Goal: Task Accomplishment & Management: Complete application form

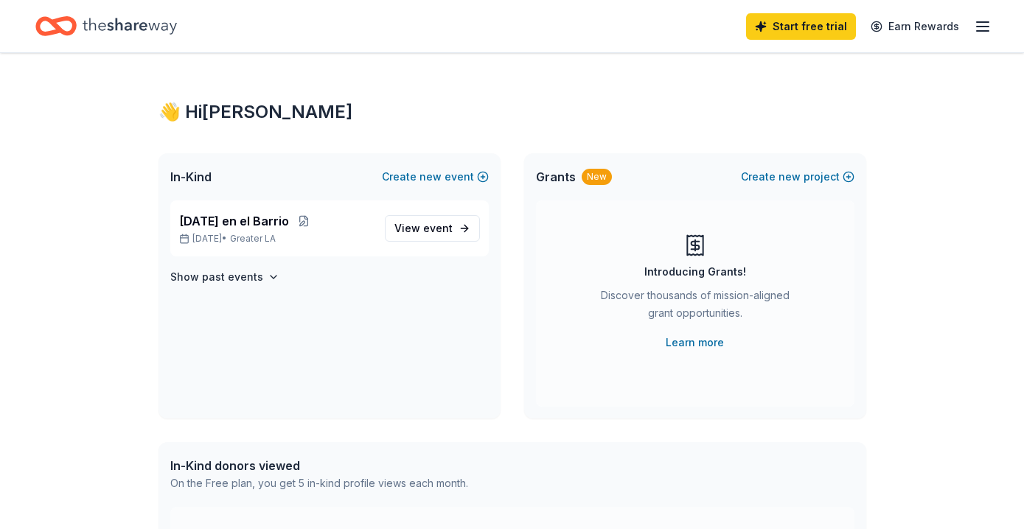
click at [142, 24] on icon "Home" at bounding box center [130, 26] width 94 height 16
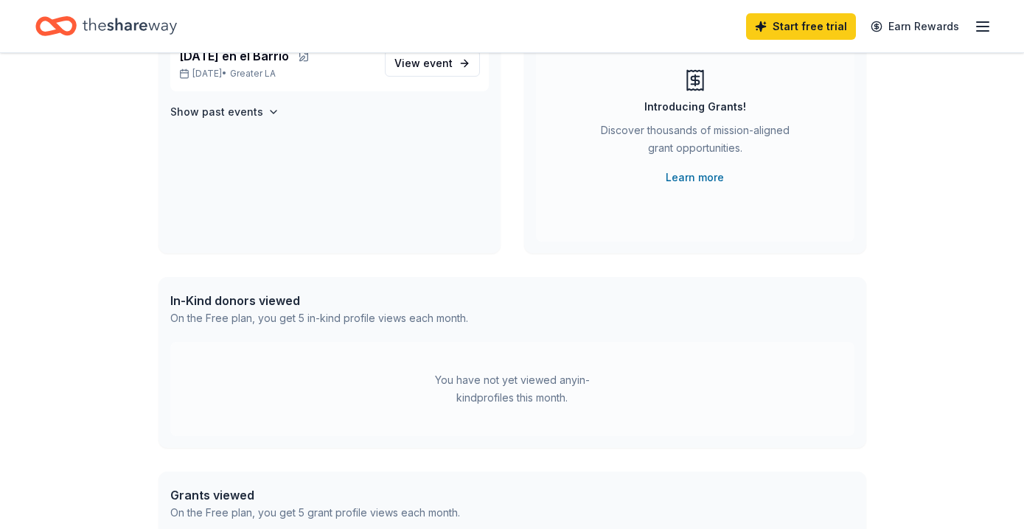
scroll to position [164, 0]
drag, startPoint x: 475, startPoint y: 372, endPoint x: 352, endPoint y: 336, distance: 127.4
click at [475, 372] on div "You have not yet viewed any in-kind profiles this month." at bounding box center [512, 391] width 684 height 94
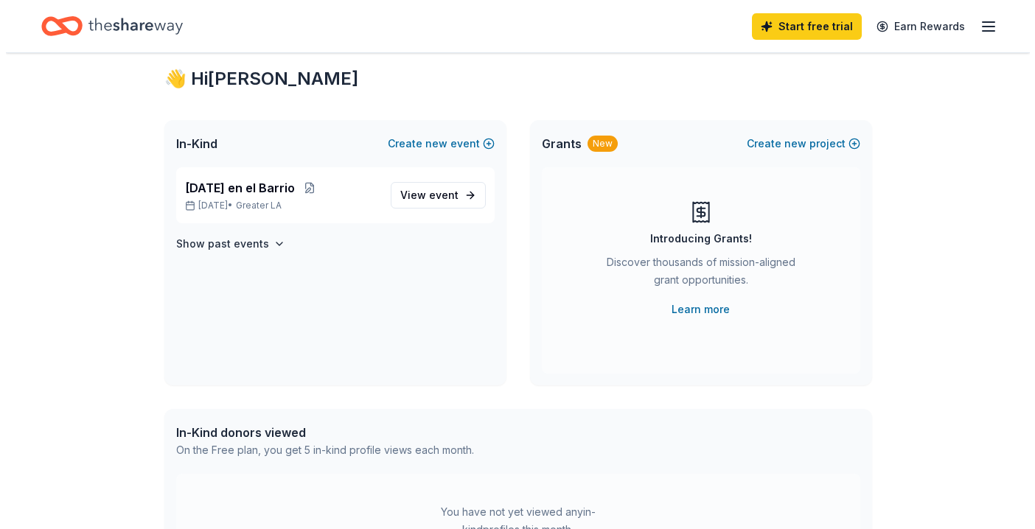
scroll to position [0, 0]
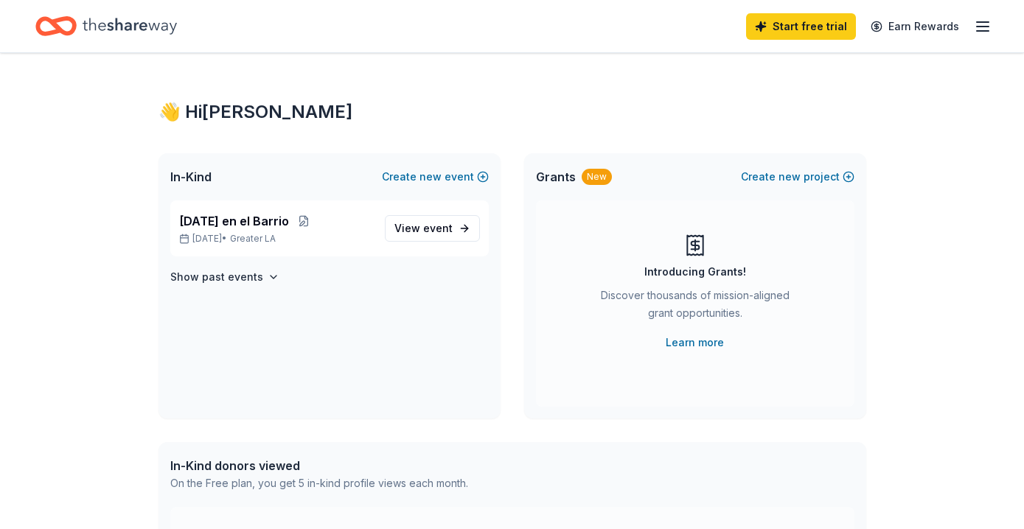
click at [983, 25] on icon "button" at bounding box center [983, 27] width 18 height 18
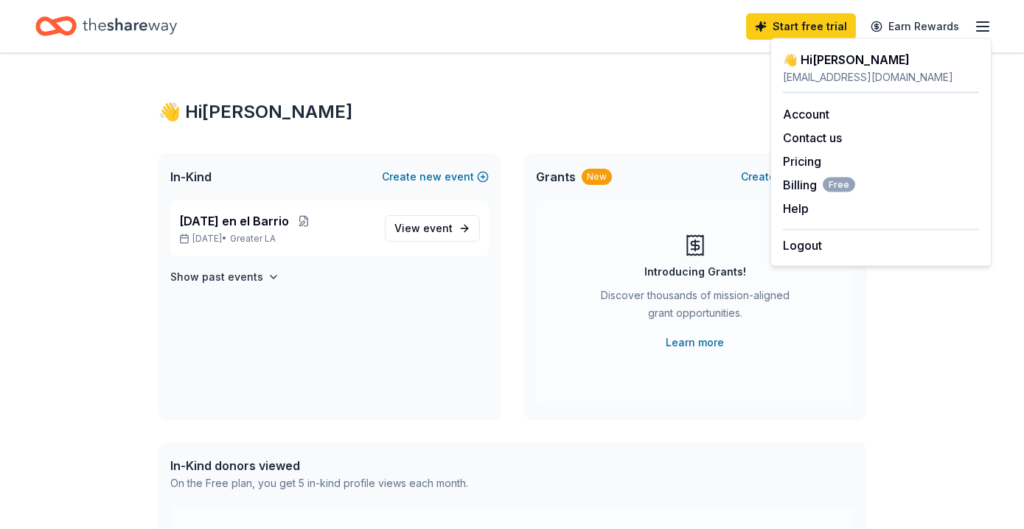
click at [132, 21] on icon "Home" at bounding box center [130, 26] width 94 height 30
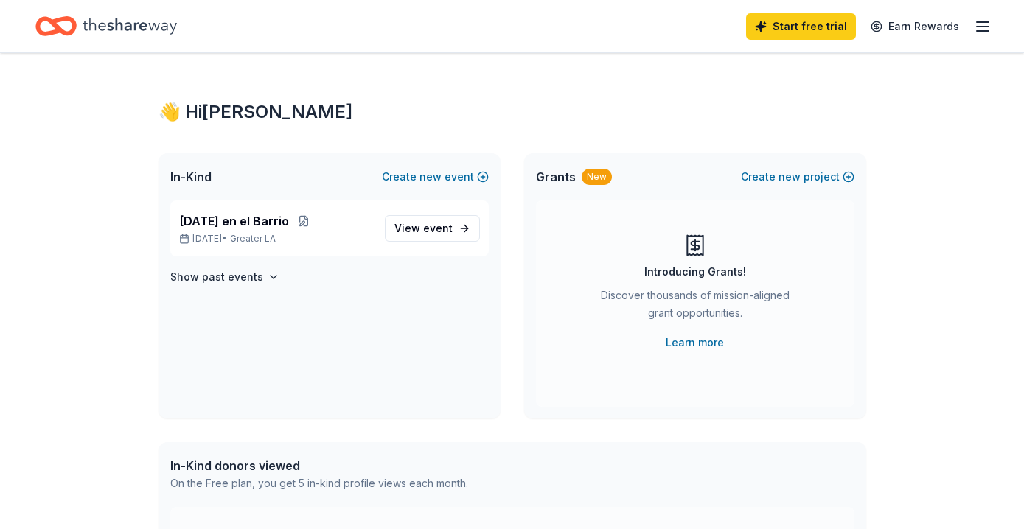
click at [132, 21] on icon "Home" at bounding box center [130, 26] width 94 height 30
click at [56, 21] on icon "Home" at bounding box center [63, 25] width 23 height 15
click at [229, 231] on div "Navidad en el Barrio Dec 13, 2025 • Greater LA" at bounding box center [276, 228] width 194 height 32
click at [452, 226] on link "View event" at bounding box center [432, 228] width 95 height 27
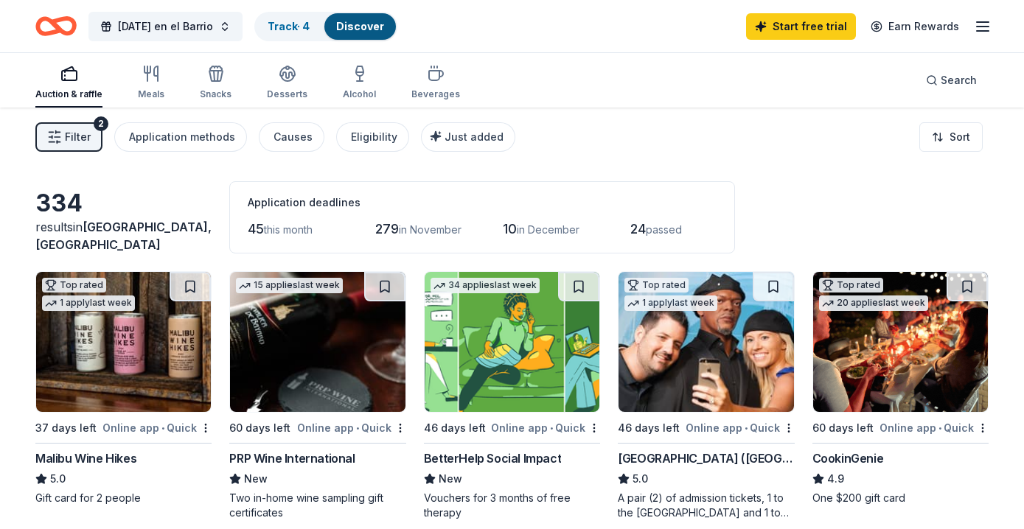
click at [76, 135] on span "Filter" at bounding box center [78, 137] width 26 height 18
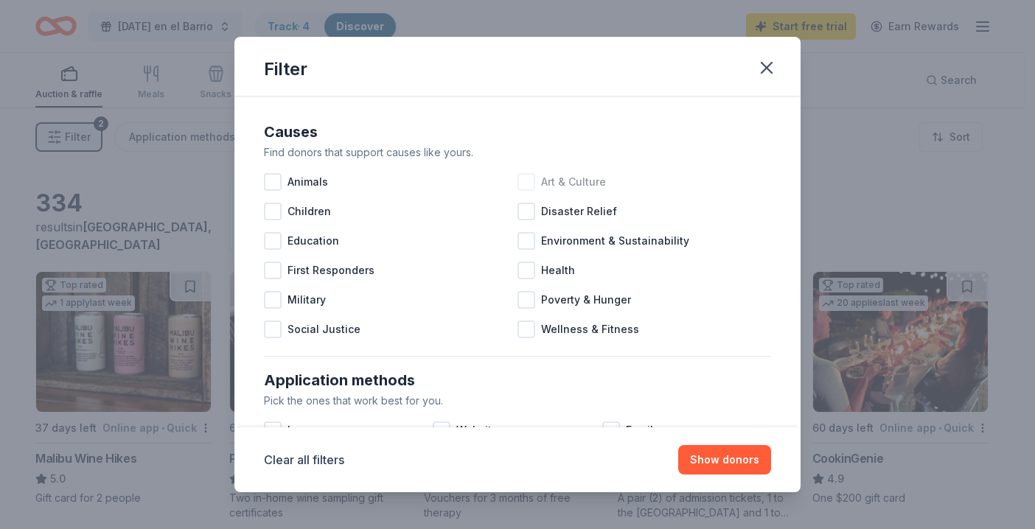
click at [519, 183] on div at bounding box center [526, 182] width 18 height 18
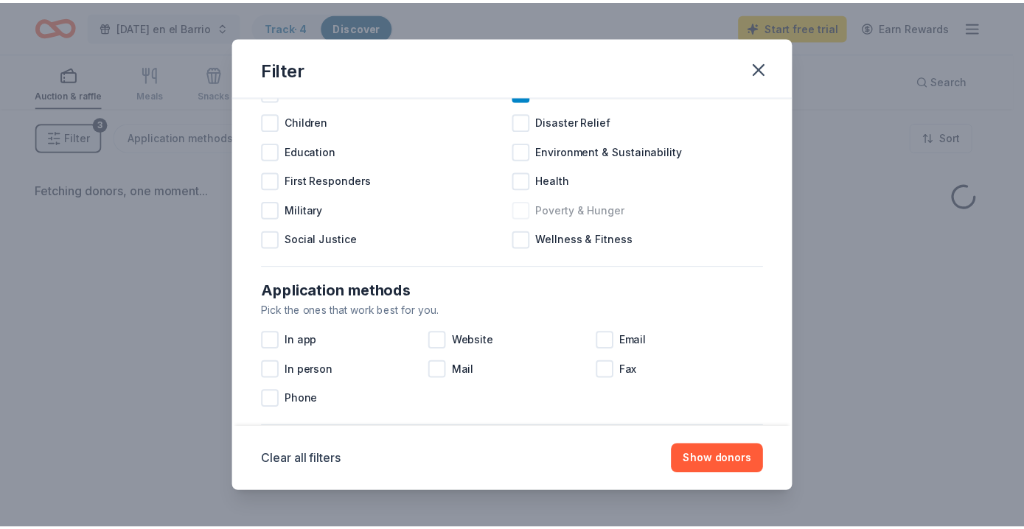
scroll to position [105, 0]
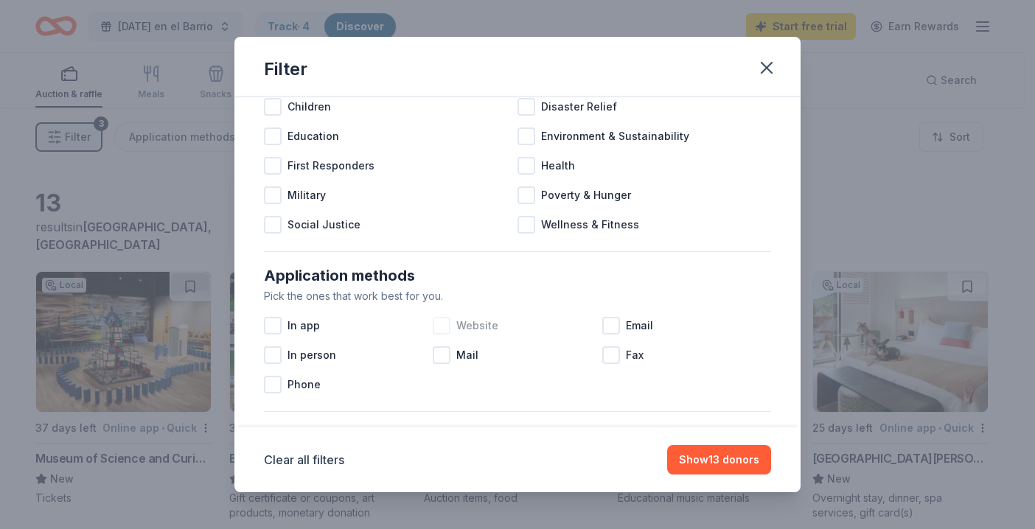
click at [442, 326] on div at bounding box center [442, 326] width 18 height 18
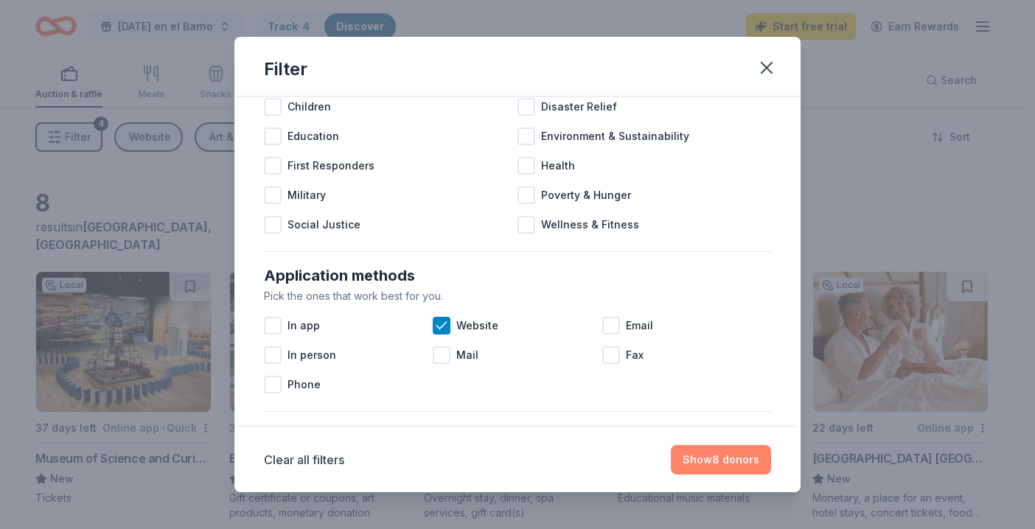
click at [725, 456] on button "Show 8 donors" at bounding box center [721, 459] width 100 height 29
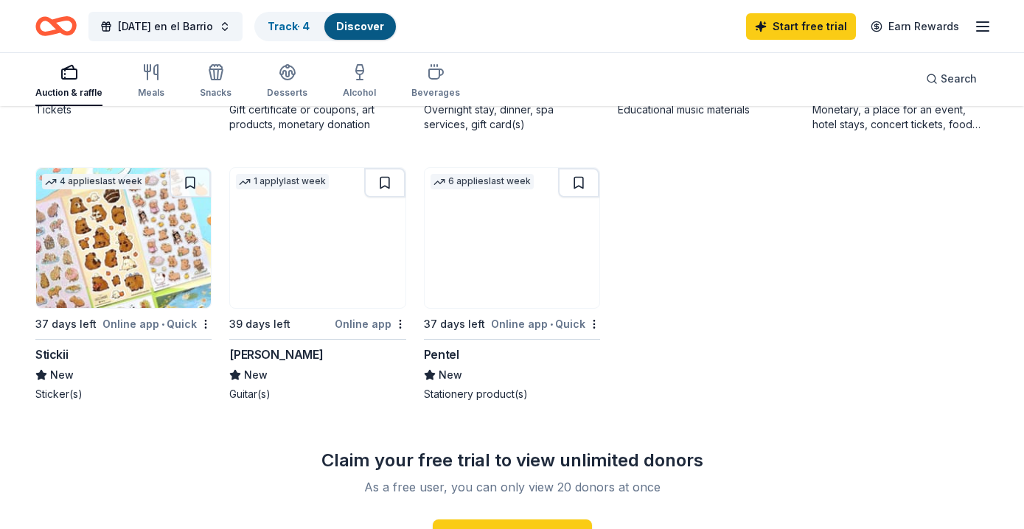
scroll to position [349, 0]
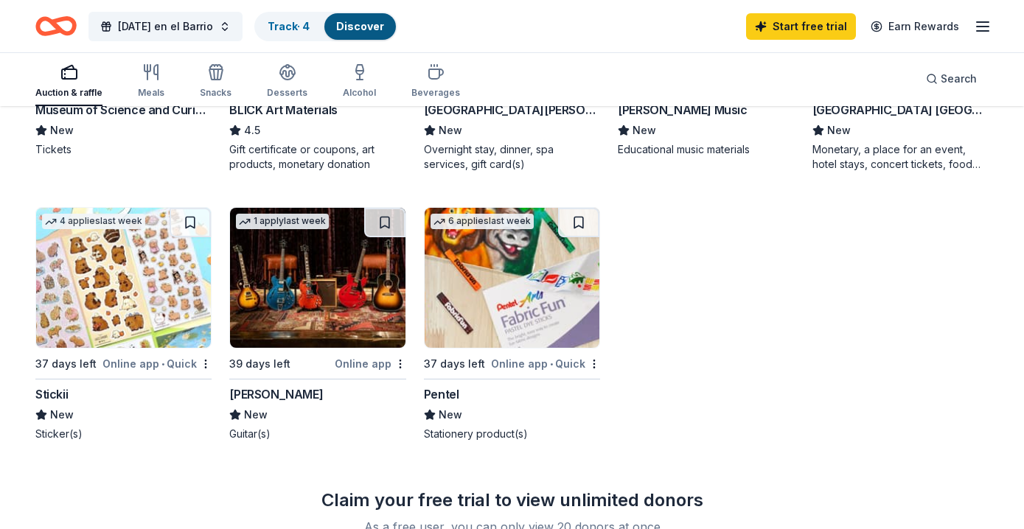
click at [505, 293] on img at bounding box center [512, 278] width 175 height 140
click at [290, 291] on img at bounding box center [317, 278] width 175 height 140
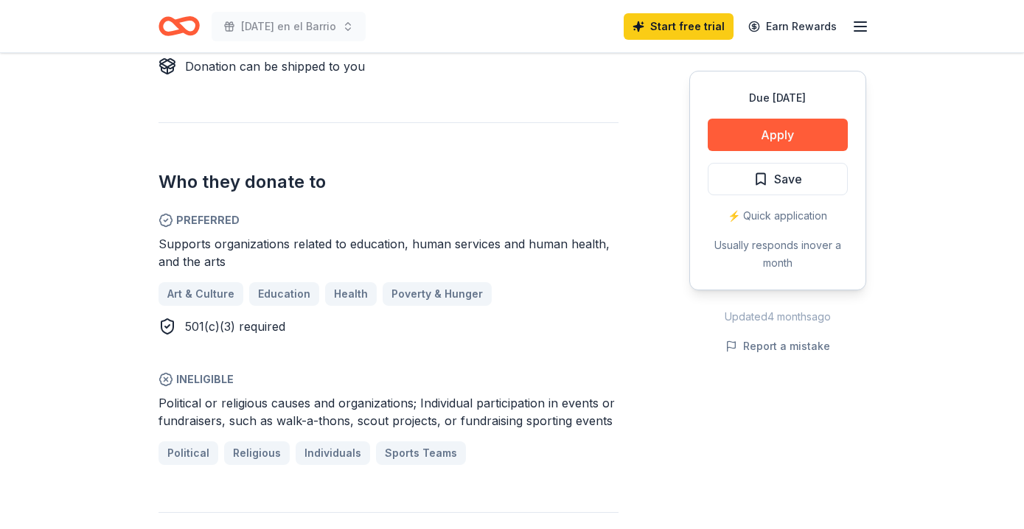
scroll to position [716, 0]
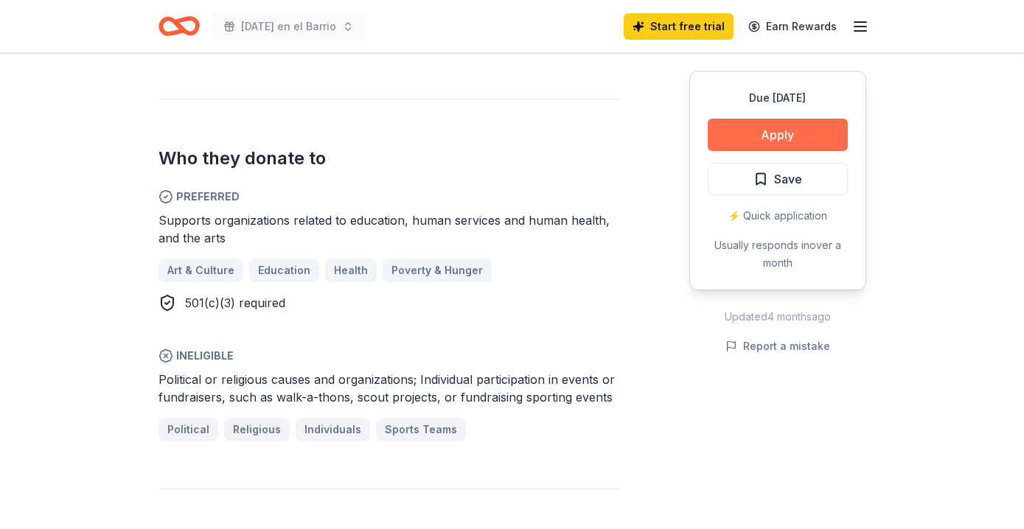
click at [790, 132] on button "Apply" at bounding box center [778, 135] width 140 height 32
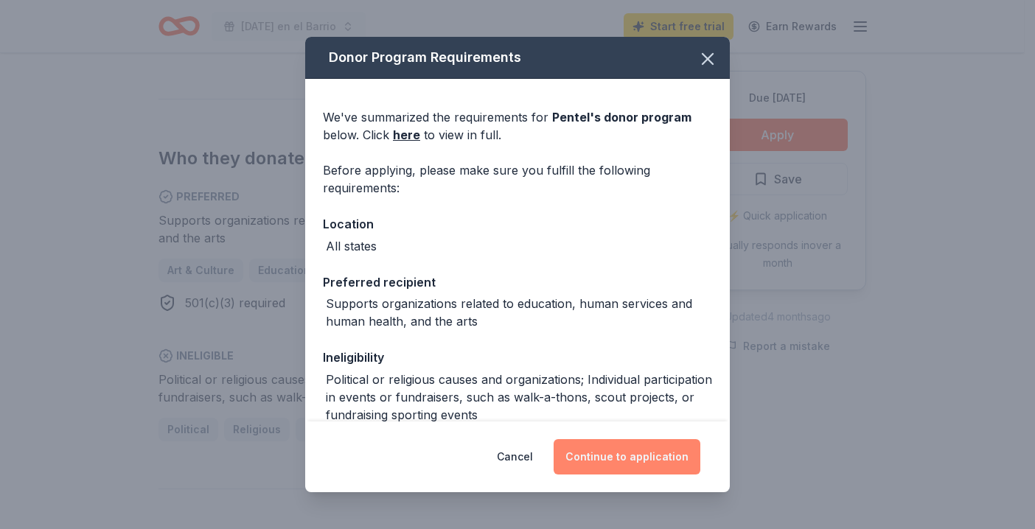
click at [626, 459] on button "Continue to application" at bounding box center [627, 456] width 147 height 35
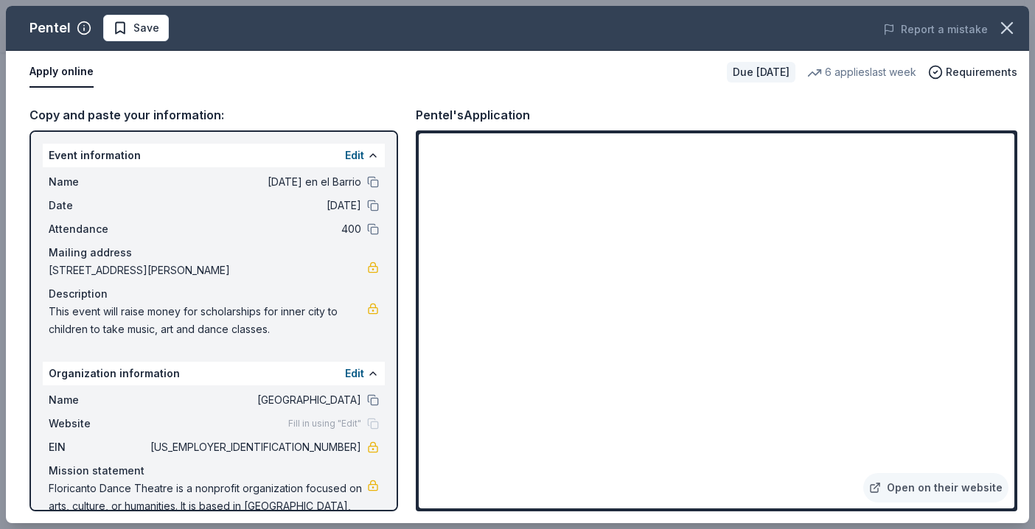
drag, startPoint x: 997, startPoint y: 26, endPoint x: 977, endPoint y: 27, distance: 20.0
click at [997, 26] on icon "button" at bounding box center [1007, 28] width 21 height 21
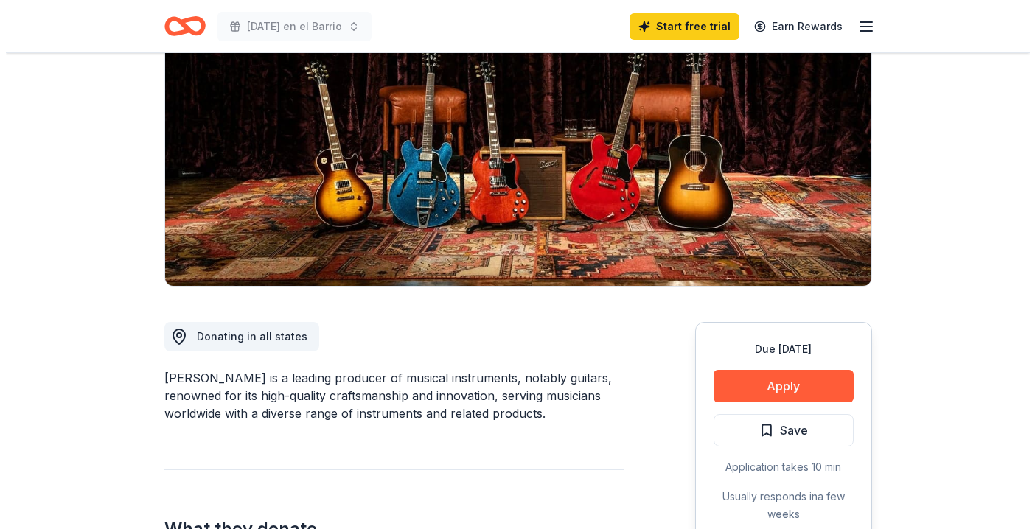
scroll to position [185, 0]
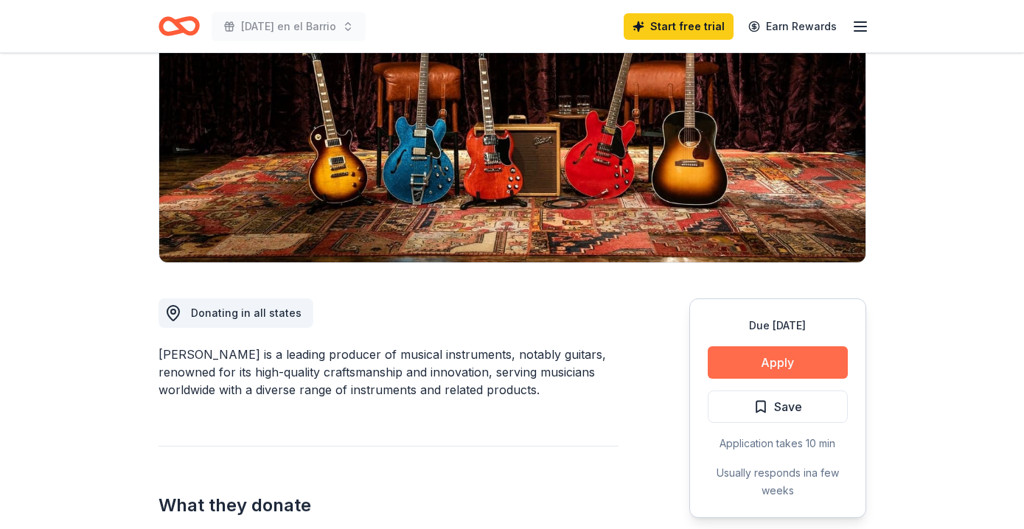
click at [753, 363] on button "Apply" at bounding box center [778, 362] width 140 height 32
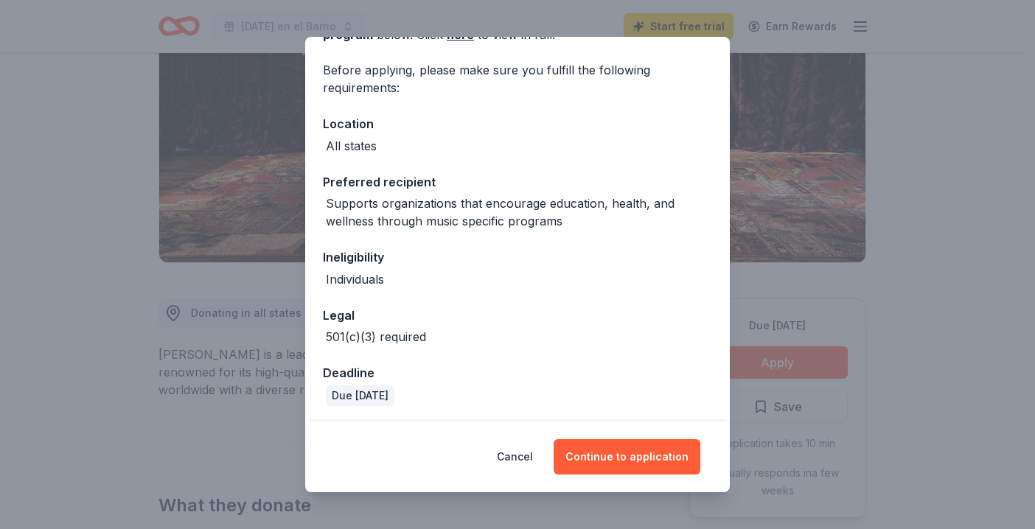
scroll to position [102, 0]
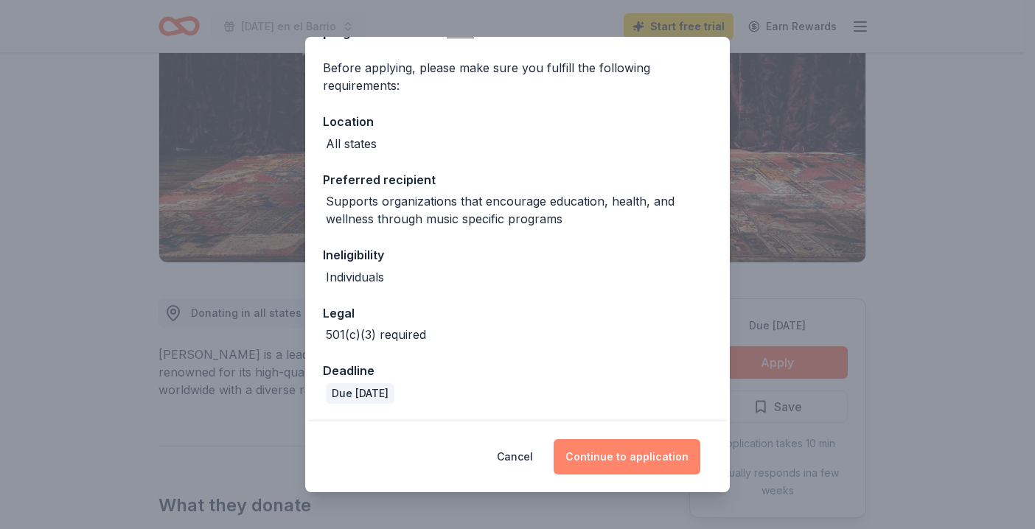
click at [638, 455] on button "Continue to application" at bounding box center [627, 456] width 147 height 35
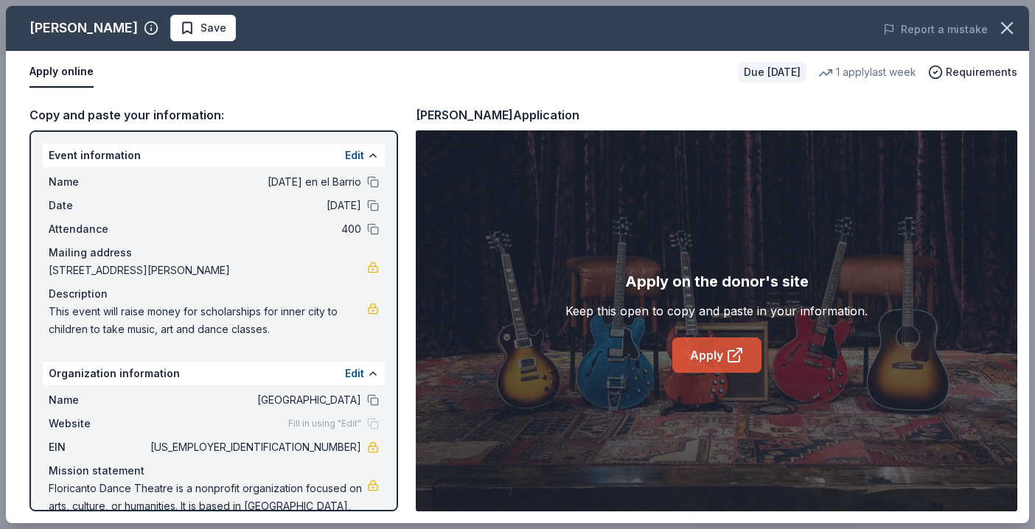
click at [700, 355] on link "Apply" at bounding box center [716, 355] width 89 height 35
